Goal: Download file/media

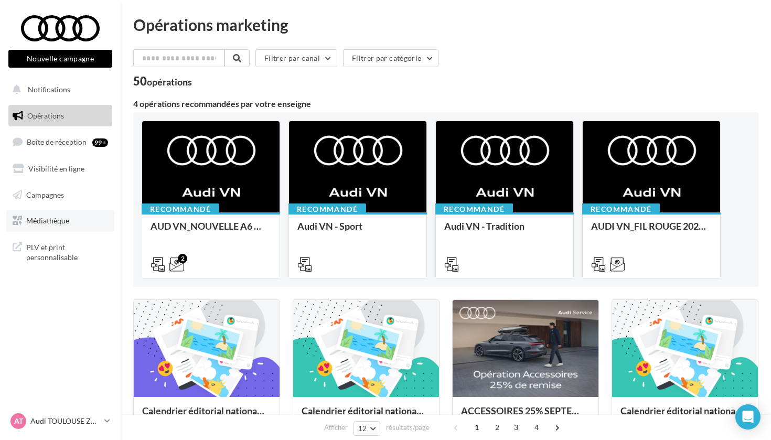
click at [50, 221] on span "Médiathèque" at bounding box center [47, 220] width 43 height 9
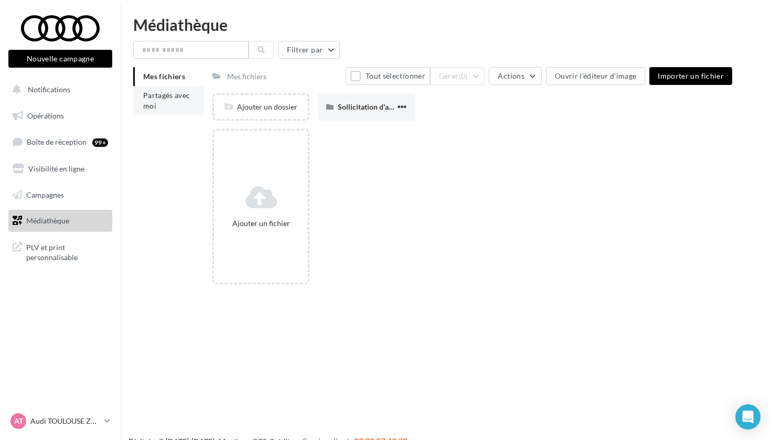
click at [178, 107] on li "Partagés avec moi" at bounding box center [168, 100] width 71 height 29
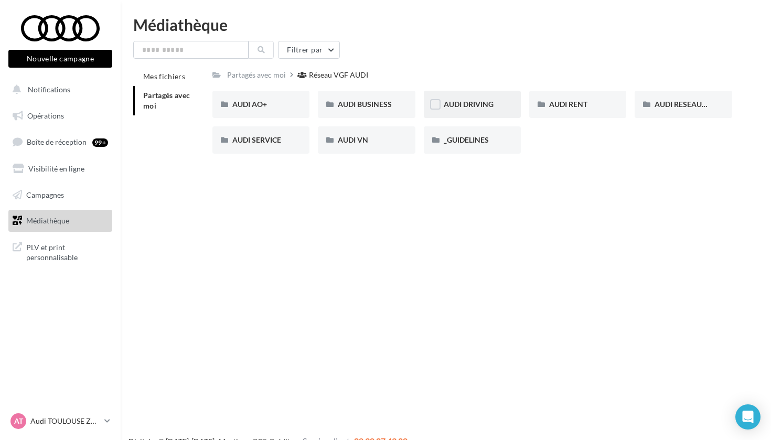
click at [494, 107] on div "AUDI DRIVING" at bounding box center [472, 104] width 57 height 10
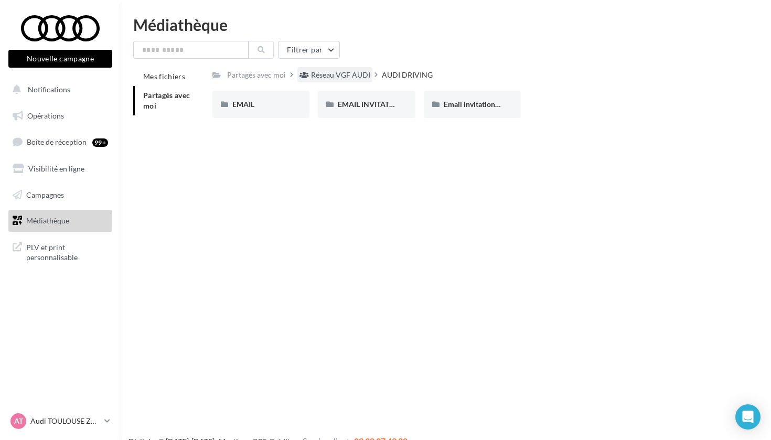
click at [342, 73] on div "Réseau VGF AUDI" at bounding box center [340, 75] width 59 height 10
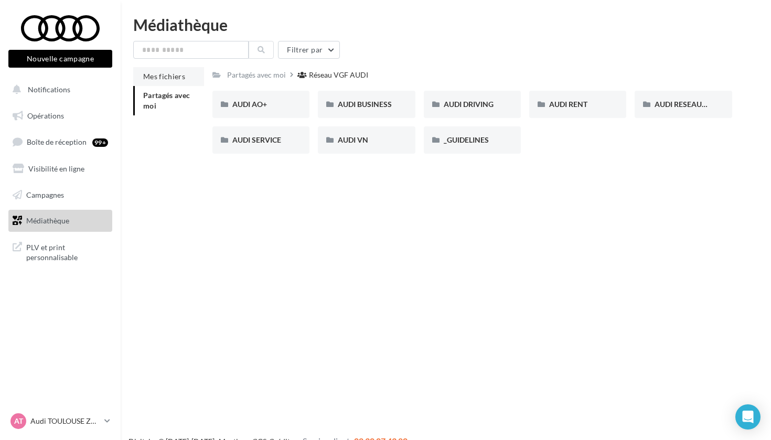
click at [173, 73] on span "Mes fichiers" at bounding box center [164, 76] width 42 height 9
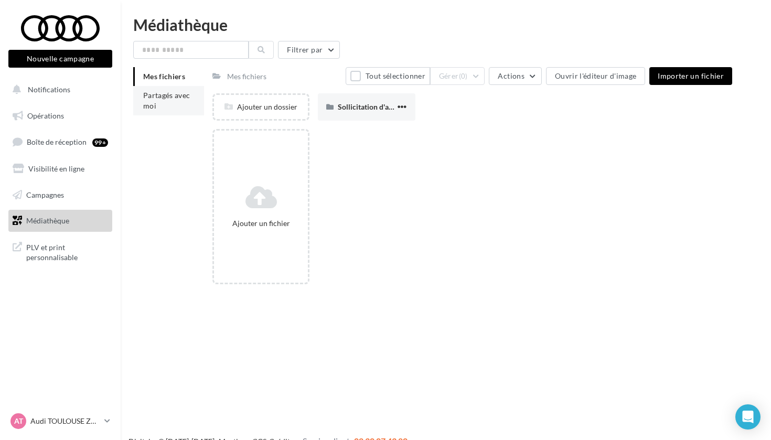
click at [163, 103] on li "Partagés avec moi" at bounding box center [168, 100] width 71 height 29
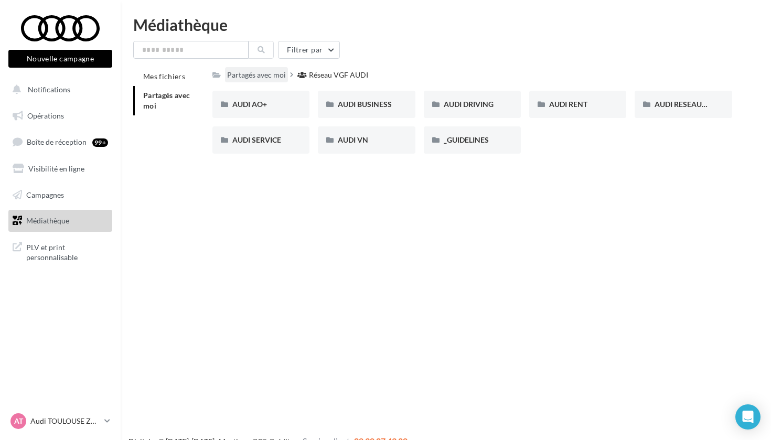
click at [273, 77] on div "Partagés avec moi" at bounding box center [256, 75] width 59 height 10
click at [266, 72] on div "Partagés avec moi" at bounding box center [256, 75] width 59 height 10
click at [236, 72] on div "Partagés avec moi" at bounding box center [256, 75] width 59 height 10
click at [213, 76] on icon at bounding box center [217, 74] width 8 height 7
click at [266, 141] on span "AUDI SERVICE" at bounding box center [256, 139] width 49 height 9
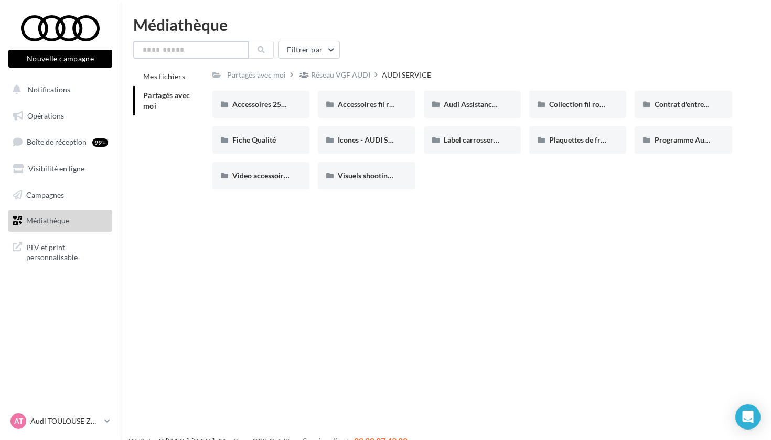
click at [184, 44] on input "text" at bounding box center [190, 50] width 115 height 18
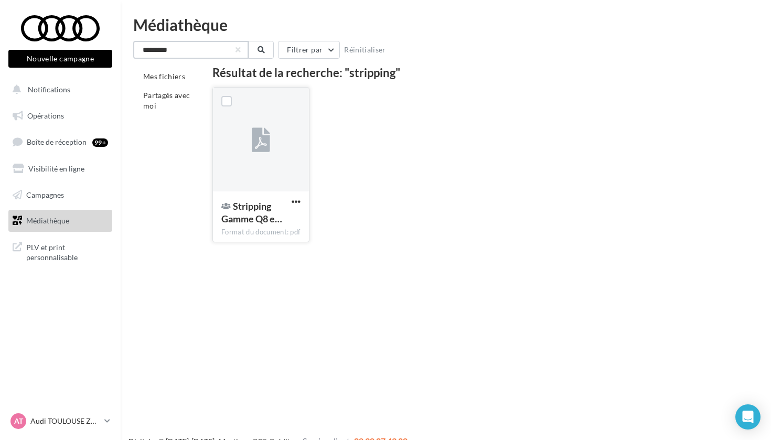
type input "*********"
click at [258, 140] on icon at bounding box center [261, 140] width 18 height 24
click at [295, 203] on span "button" at bounding box center [296, 201] width 9 height 9
click at [264, 226] on button "Télécharger" at bounding box center [250, 222] width 105 height 27
click at [239, 48] on button "button" at bounding box center [238, 50] width 4 height 4
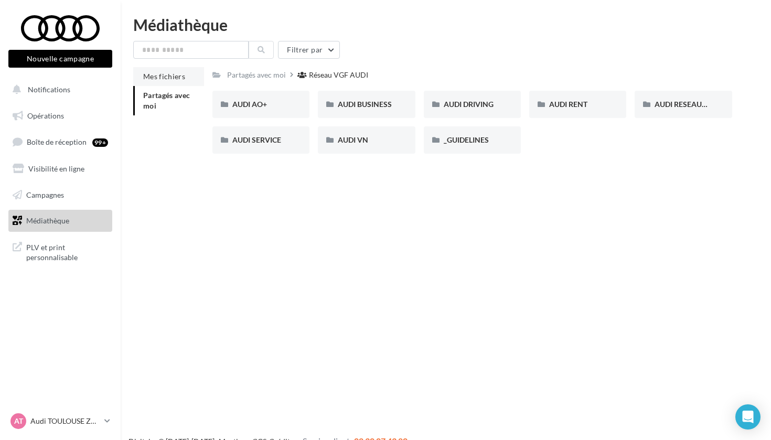
click at [175, 82] on li "Mes fichiers" at bounding box center [168, 76] width 71 height 19
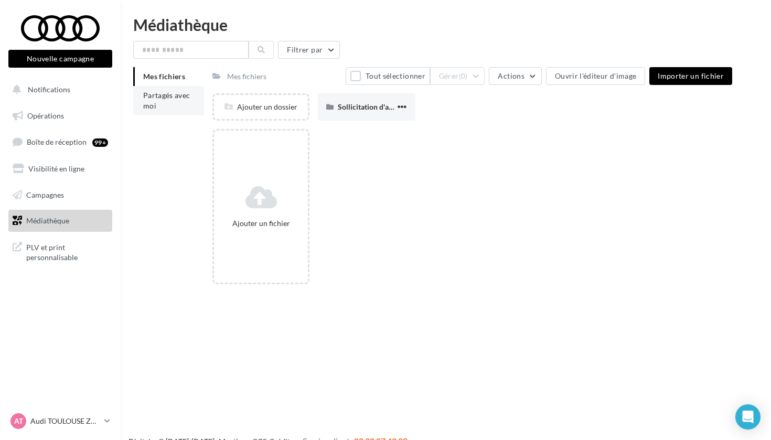
click at [174, 94] on span "Partagés avec moi" at bounding box center [166, 100] width 47 height 19
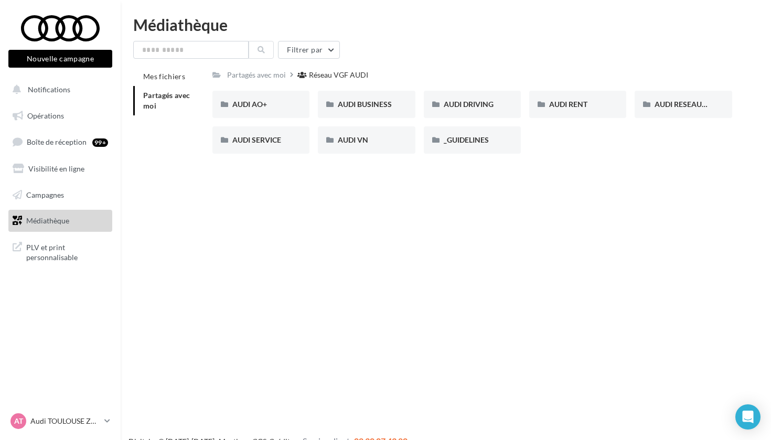
click at [71, 221] on link "Médiathèque" at bounding box center [60, 221] width 108 height 22
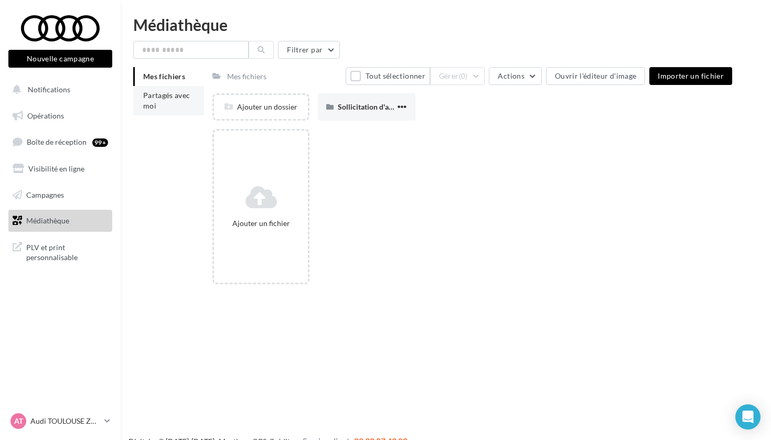
click at [186, 93] on span "Partagés avec moi" at bounding box center [166, 100] width 47 height 19
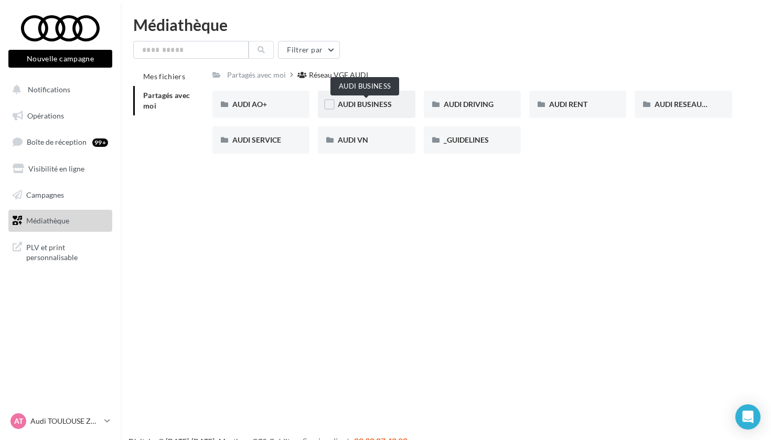
click at [371, 105] on span "AUDI BUSINESS" at bounding box center [365, 104] width 54 height 9
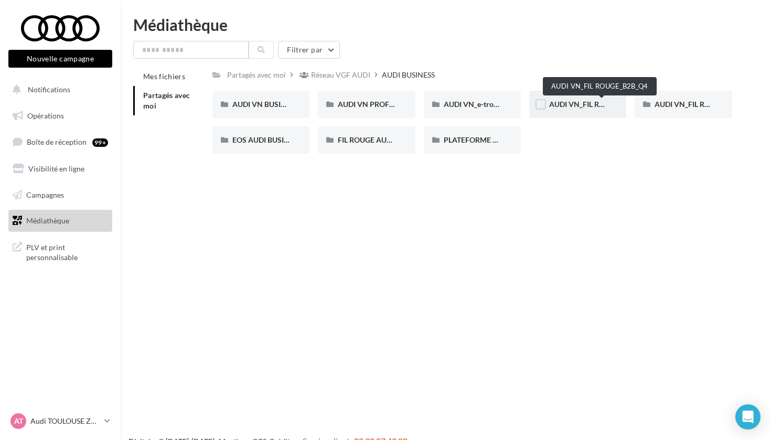
click at [573, 109] on span "AUDI VN_FIL ROUGE_B2B_Q4" at bounding box center [599, 104] width 100 height 9
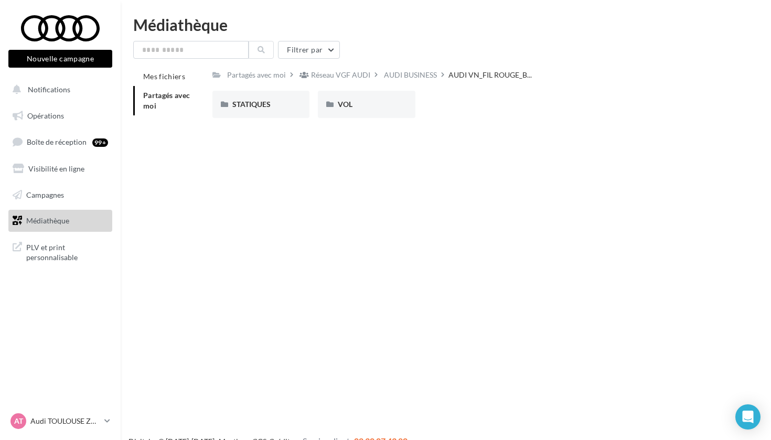
click at [321, 83] on div "Partagés avec moi Réseau VGF AUDI AUDI BUSINESS AUDI VN_FIL ROUGE_B... Rs Parta…" at bounding box center [473, 96] width 520 height 59
click at [320, 81] on div "Réseau VGF AUDI" at bounding box center [335, 74] width 75 height 15
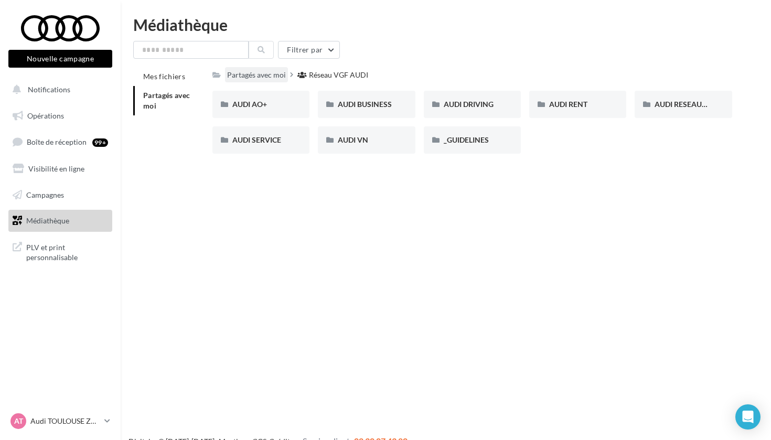
click at [249, 76] on div "Partagés avec moi" at bounding box center [256, 75] width 59 height 10
click at [72, 216] on link "Médiathèque" at bounding box center [60, 221] width 108 height 22
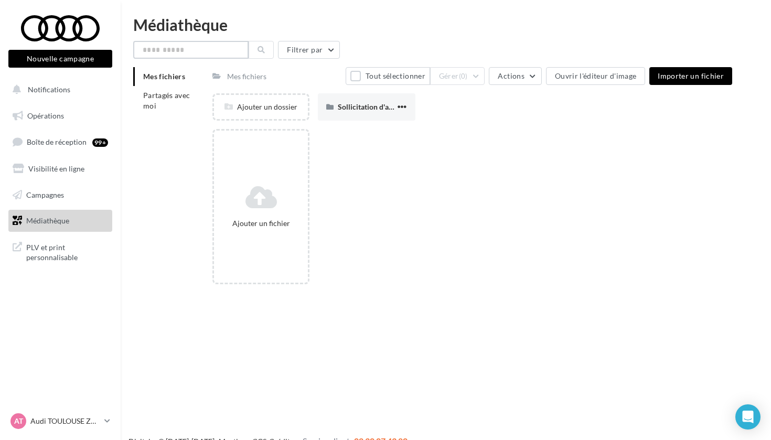
click at [163, 51] on input "text" at bounding box center [190, 50] width 115 height 18
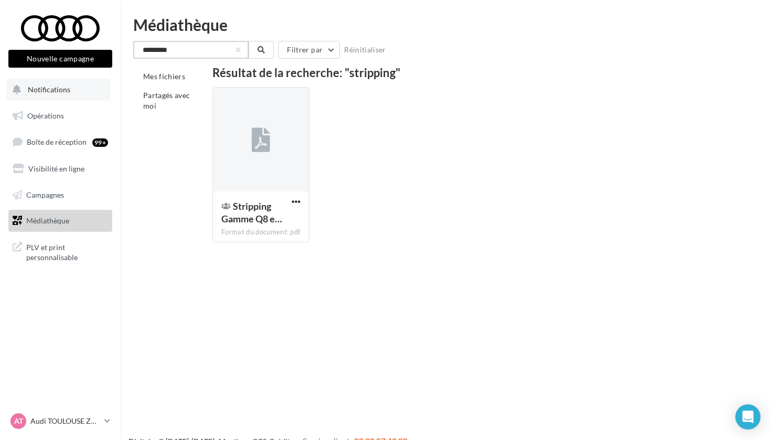
type input "*********"
click at [94, 83] on button "Notifications" at bounding box center [58, 90] width 104 height 22
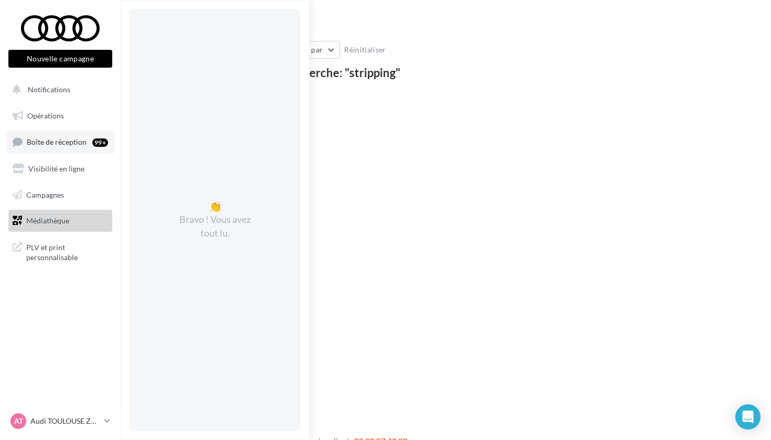
click at [68, 140] on span "Boîte de réception" at bounding box center [57, 141] width 60 height 9
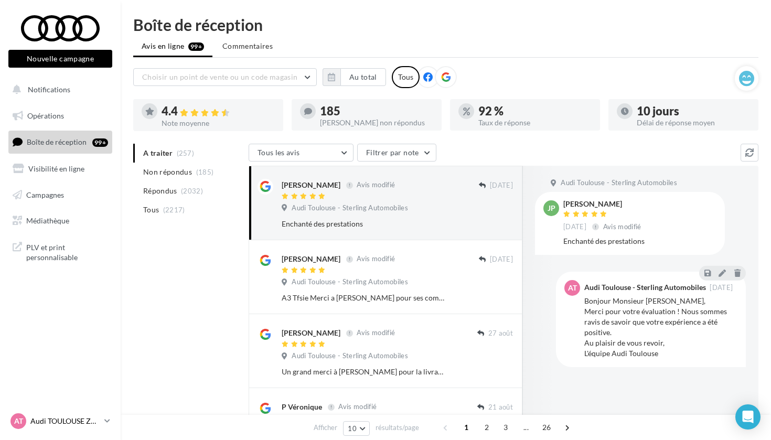
click at [41, 426] on p "Audi TOULOUSE ZAC" at bounding box center [65, 421] width 70 height 10
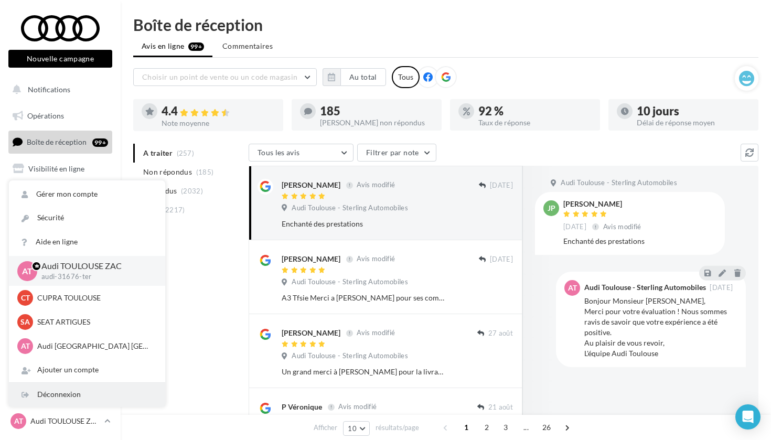
click at [47, 390] on div "Déconnexion" at bounding box center [87, 395] width 156 height 24
